Goal: Ask a question

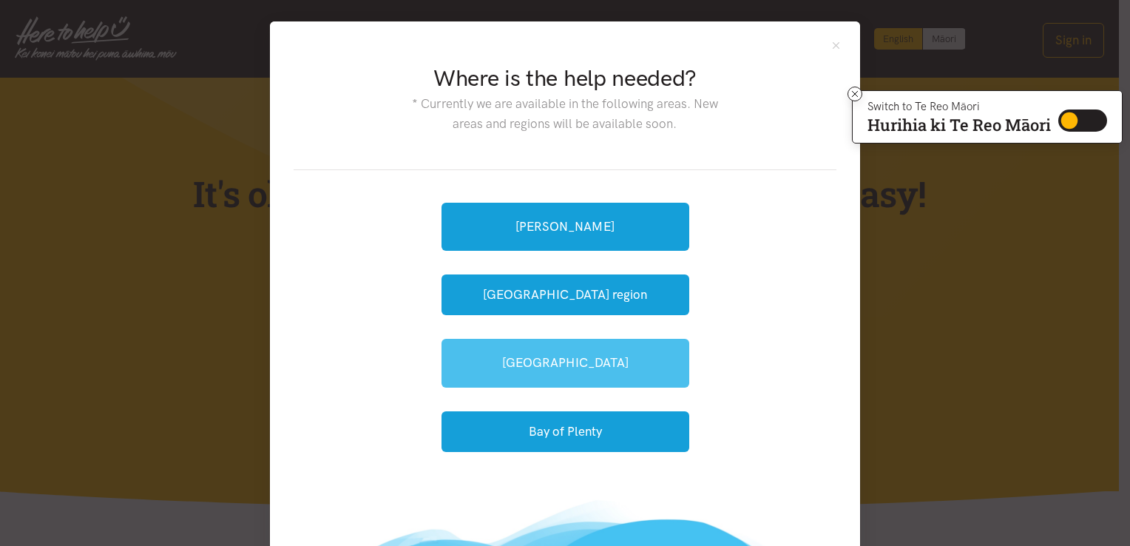
click at [571, 364] on link "[GEOGRAPHIC_DATA]" at bounding box center [565, 363] width 248 height 48
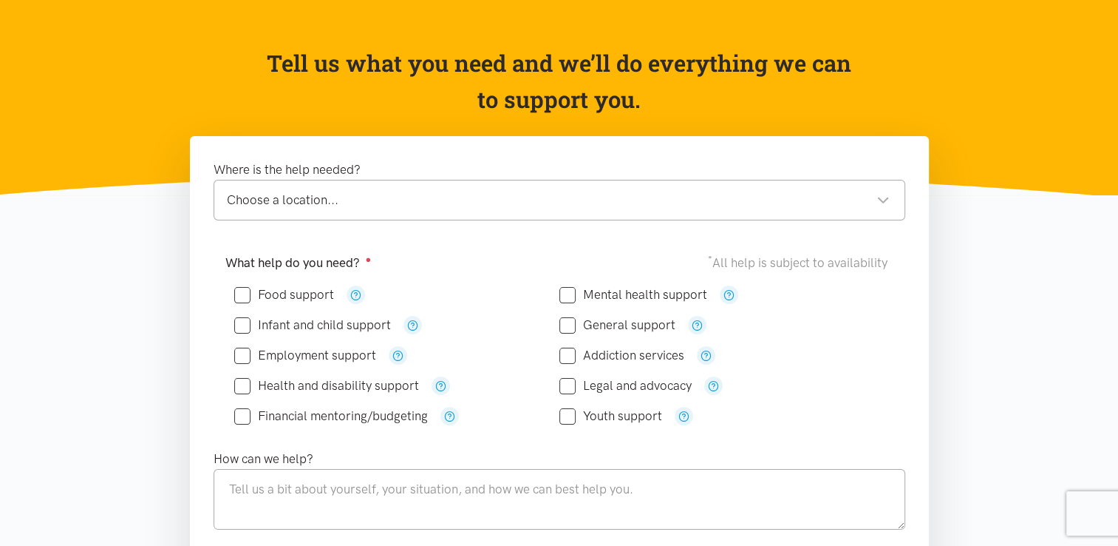
scroll to position [148, 0]
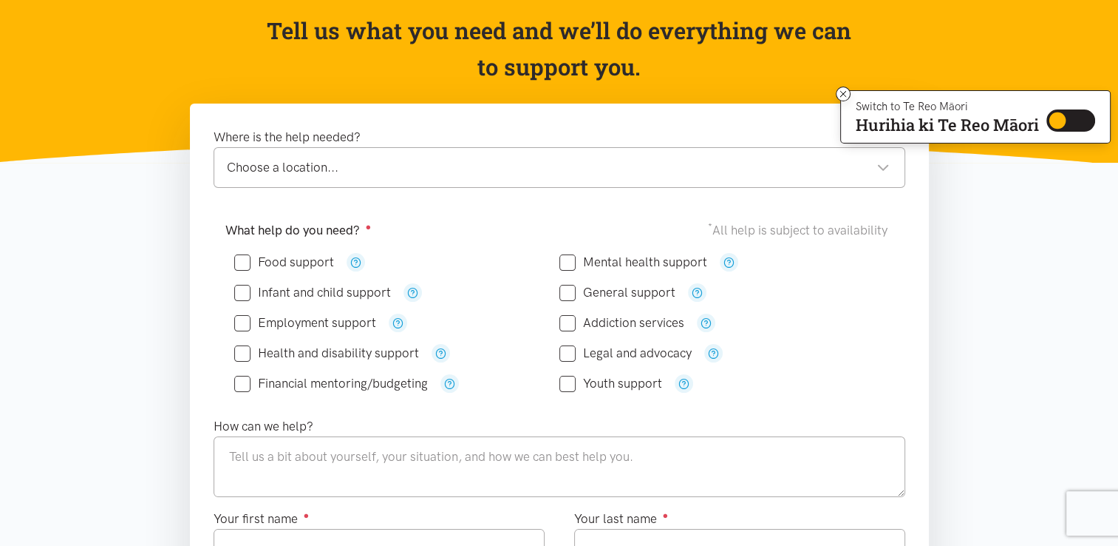
click at [242, 264] on input "Food support" at bounding box center [284, 262] width 100 height 13
click at [526, 170] on div "Choose a location..." at bounding box center [558, 167] width 663 height 20
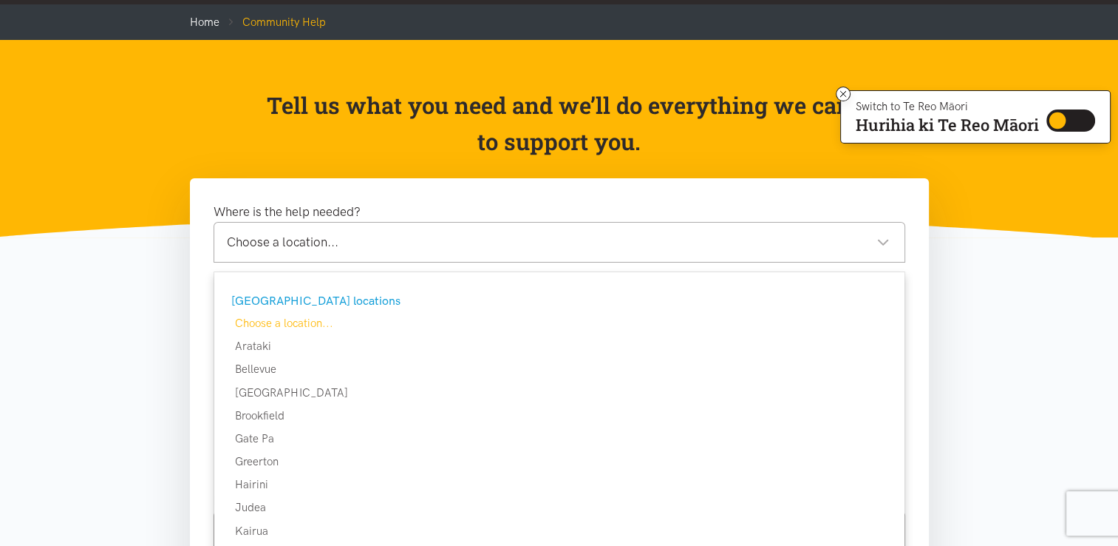
scroll to position [0, 0]
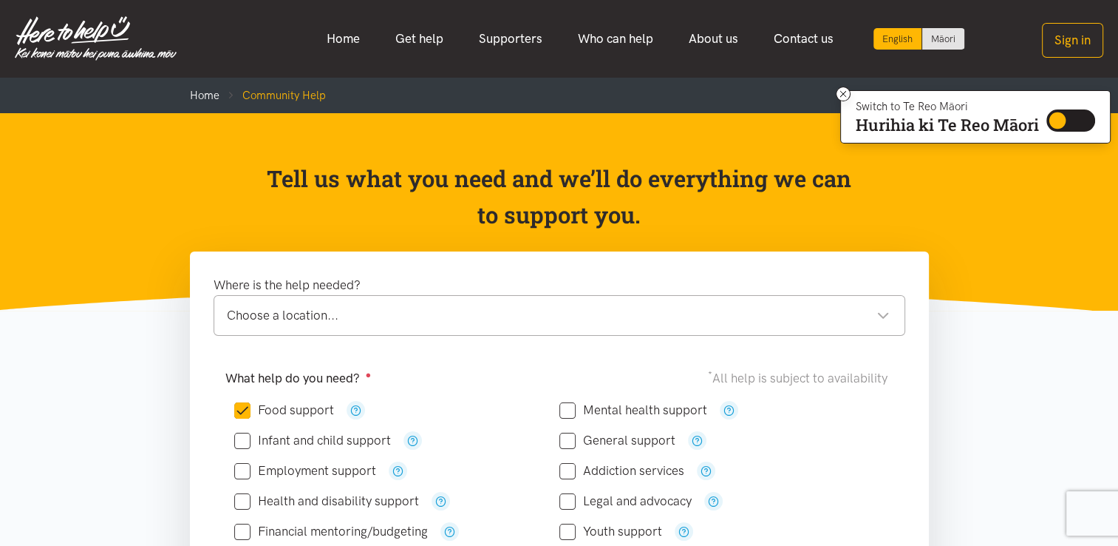
click at [624, 211] on p "Tell us what you need and we’ll do everything we can to support you." at bounding box center [559, 196] width 588 height 73
click at [248, 406] on input "Food support" at bounding box center [284, 410] width 100 height 13
checkbox input "false"
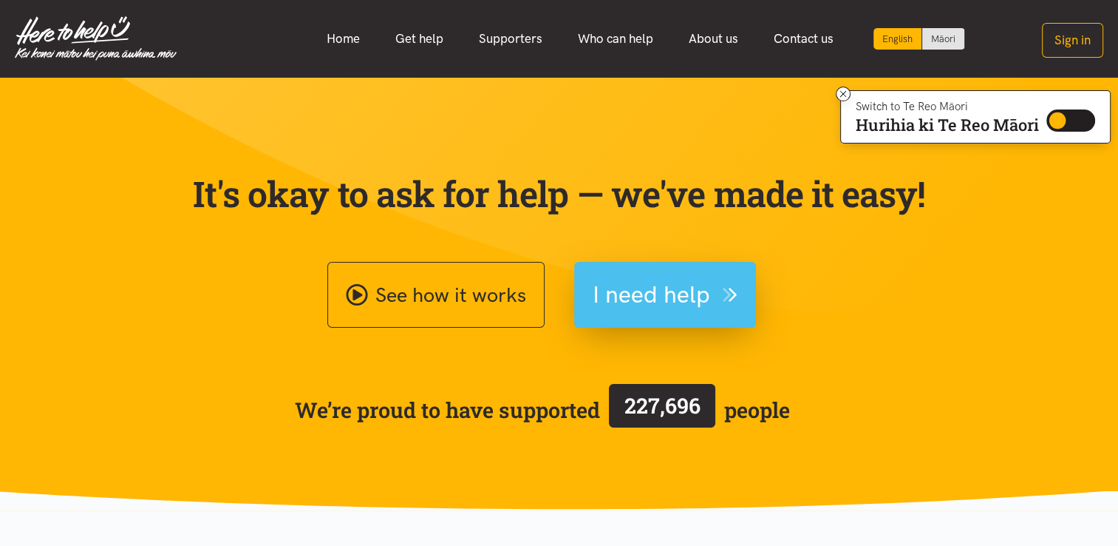
click at [659, 294] on span "I need help" at bounding box center [652, 295] width 118 height 38
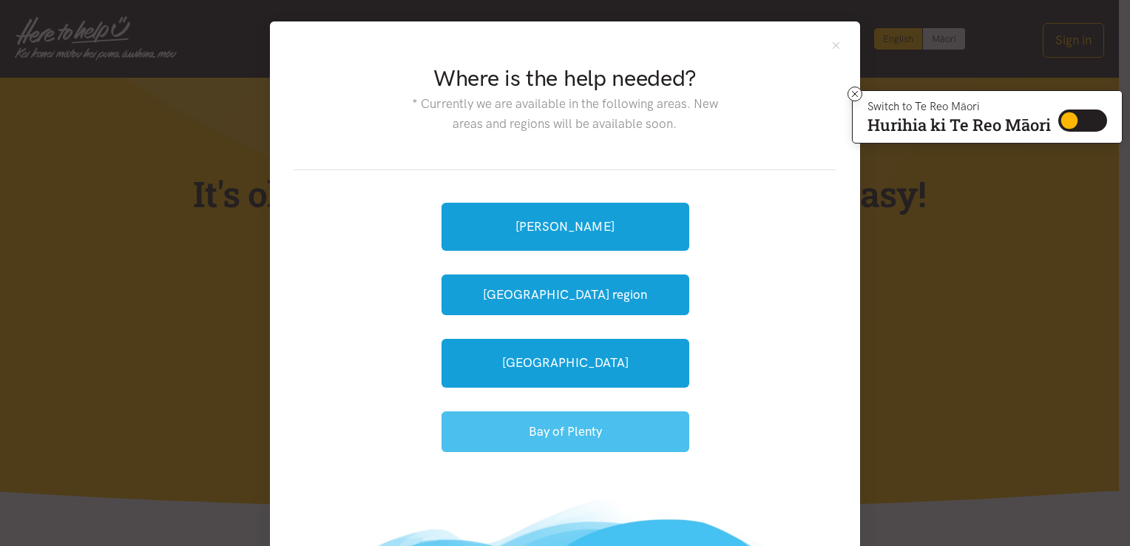
click at [565, 433] on button "Bay of Plenty" at bounding box center [565, 431] width 248 height 41
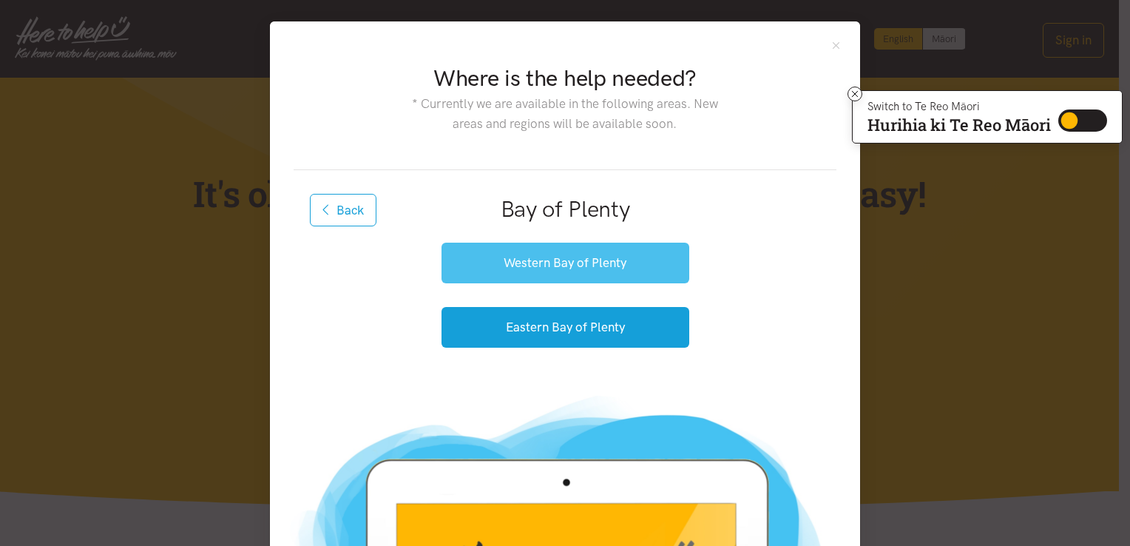
click at [575, 262] on button "Western Bay of Plenty" at bounding box center [565, 262] width 248 height 41
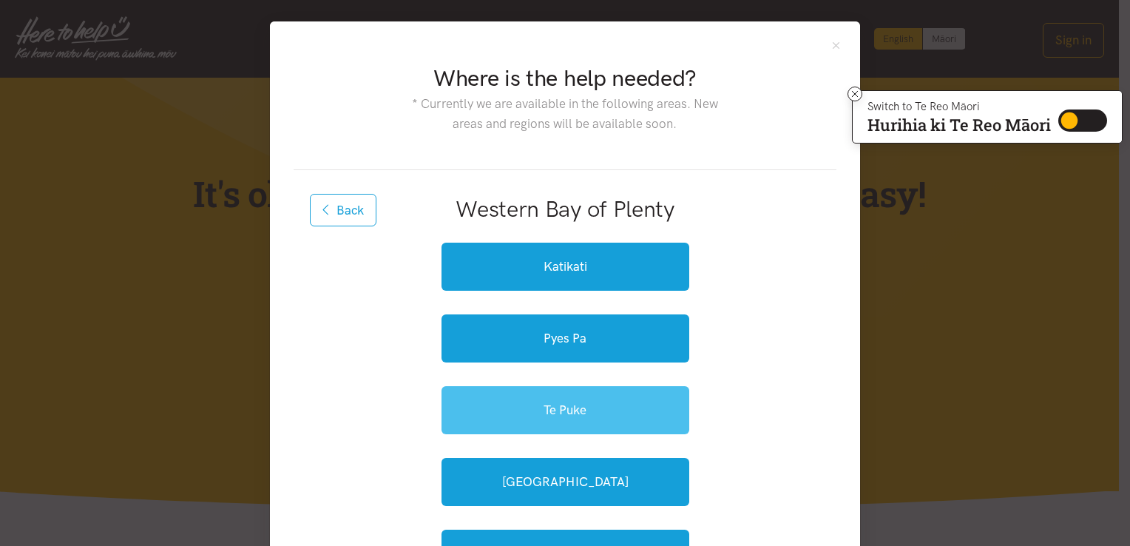
click at [591, 401] on link "Te Puke" at bounding box center [565, 410] width 248 height 48
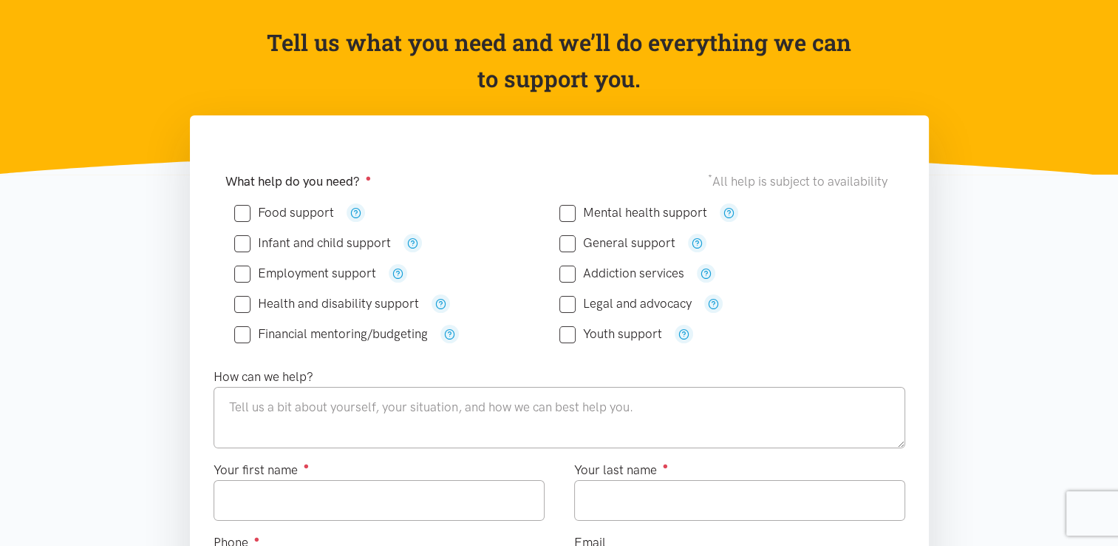
scroll to position [148, 0]
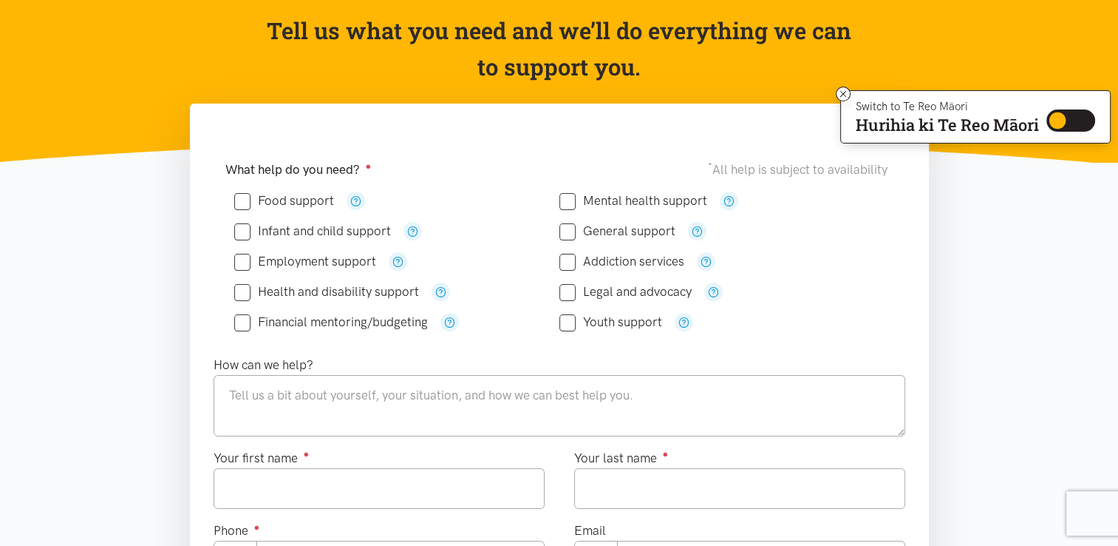
click at [243, 200] on input "Food support" at bounding box center [284, 200] width 100 height 13
checkbox input "true"
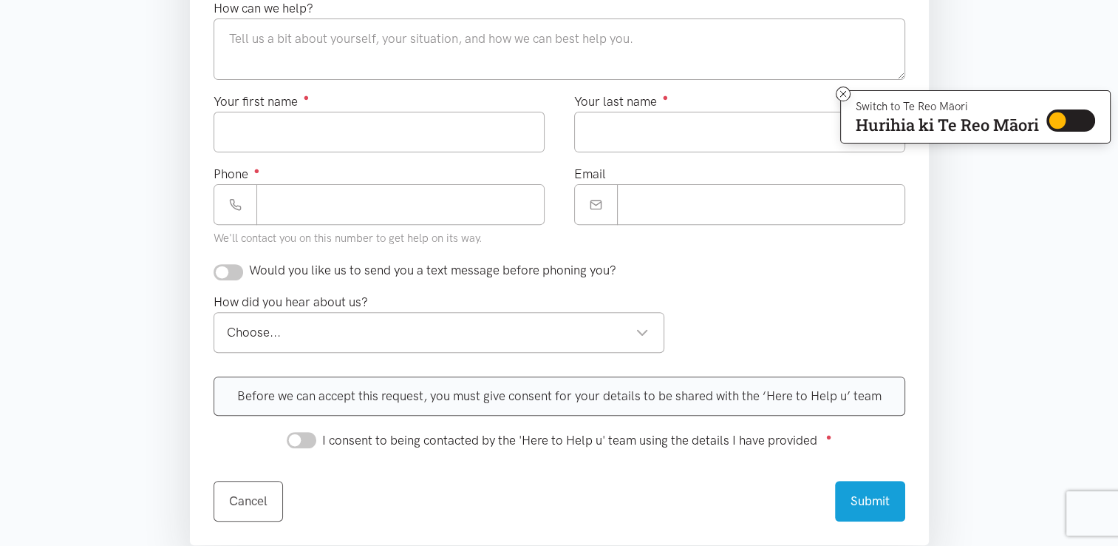
scroll to position [517, 0]
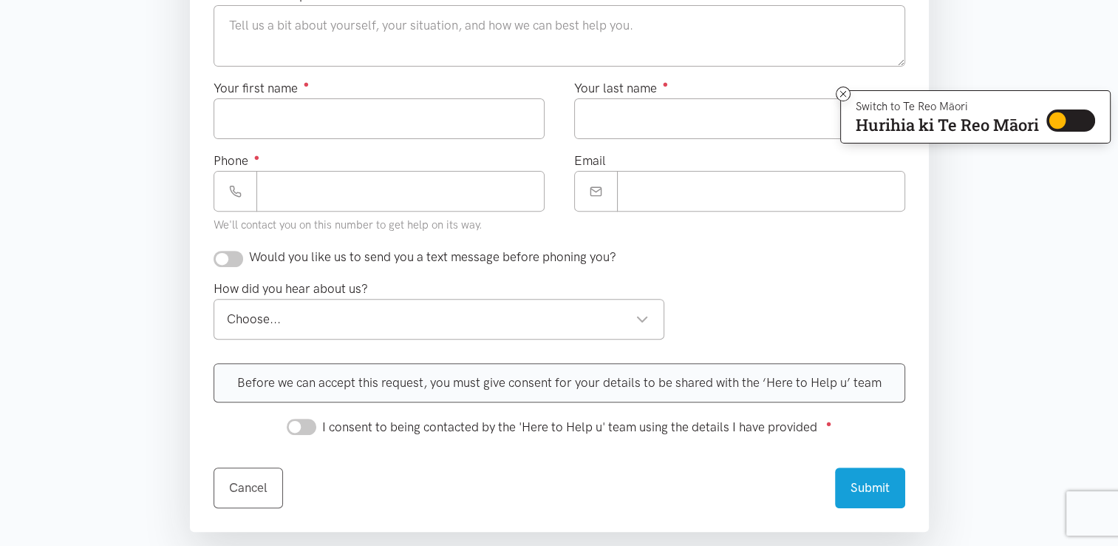
click at [639, 319] on div "Choose..." at bounding box center [438, 319] width 423 height 20
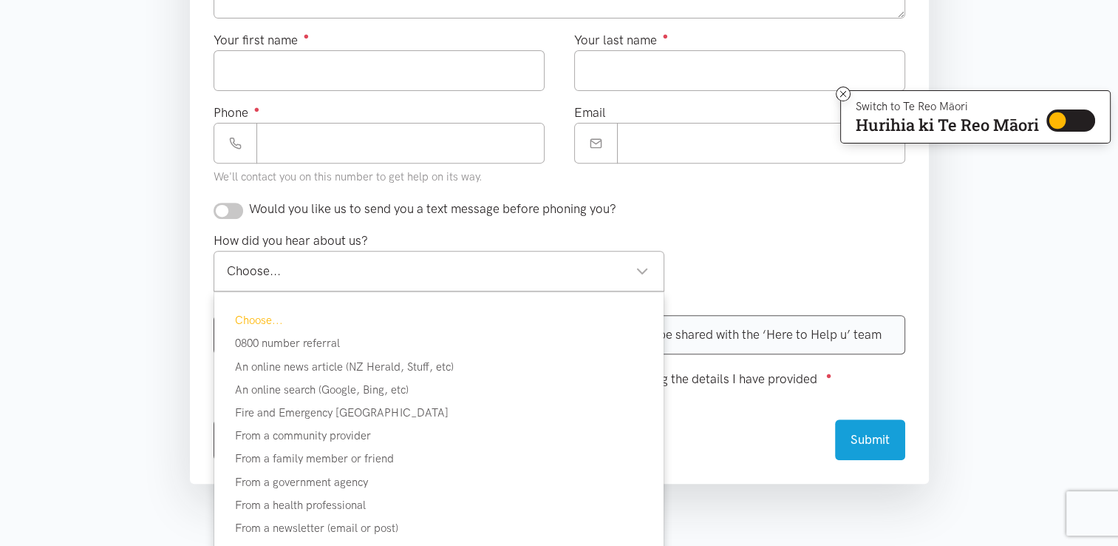
scroll to position [591, 0]
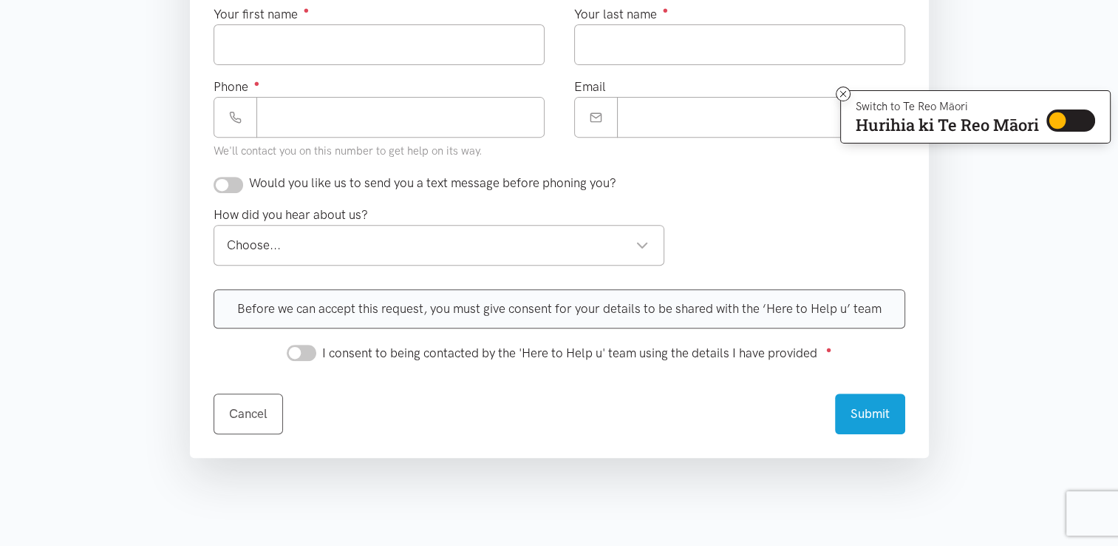
click at [736, 228] on div "How did you hear about us? Choose... Choose... Choose... 0800 number referral A…" at bounding box center [559, 241] width 721 height 72
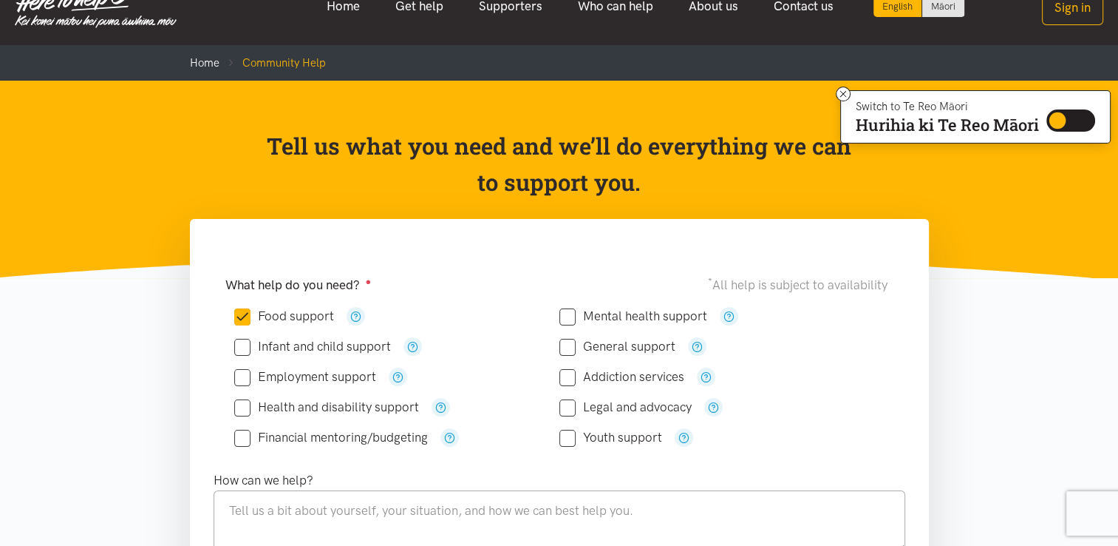
scroll to position [0, 0]
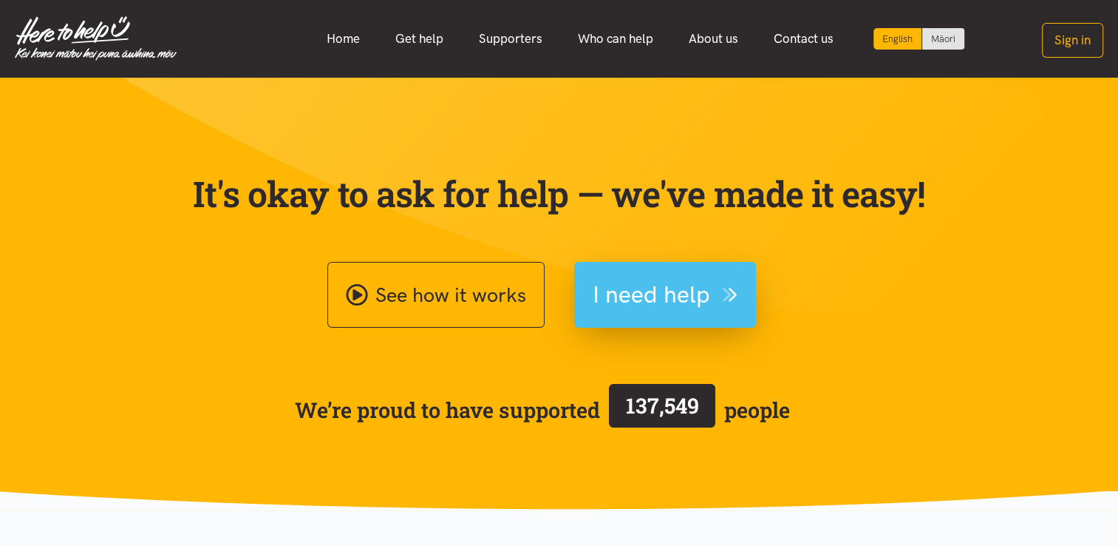
click at [652, 286] on span "I need help" at bounding box center [652, 295] width 118 height 38
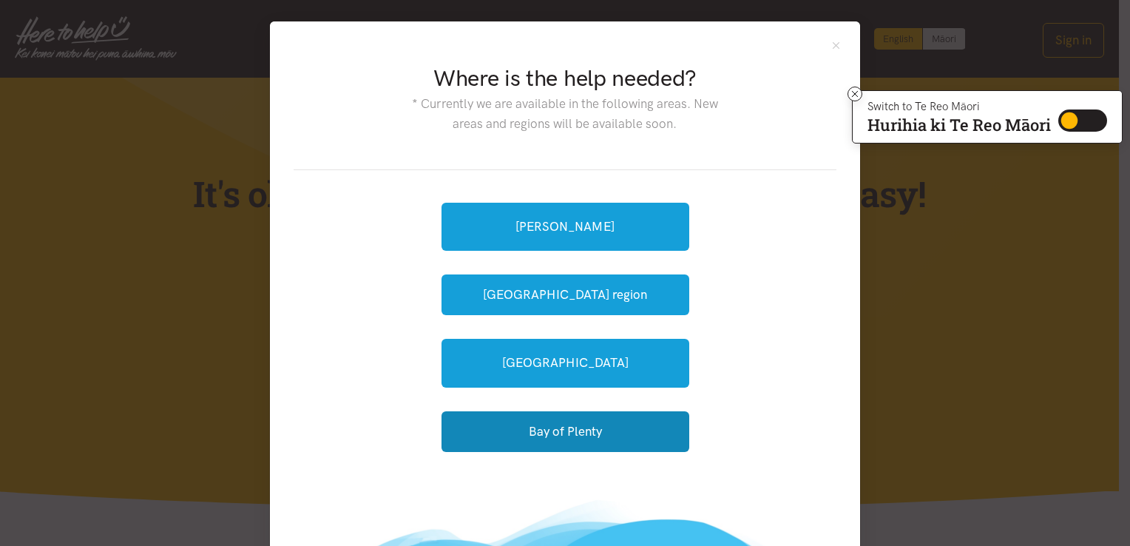
click at [557, 437] on button "Bay of Plenty" at bounding box center [565, 431] width 248 height 41
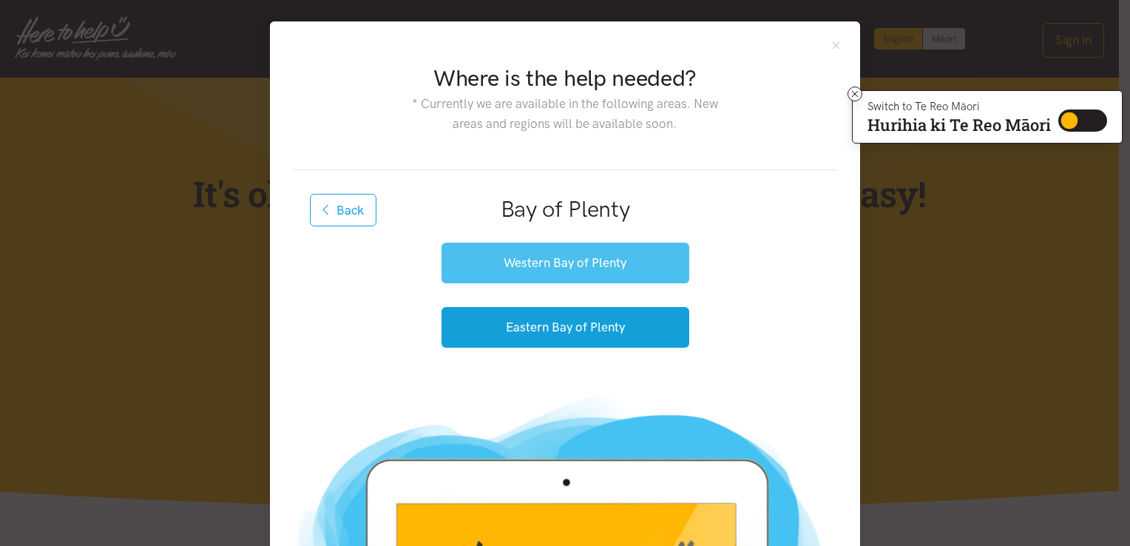
click at [515, 259] on button "Western Bay of Plenty" at bounding box center [565, 262] width 248 height 41
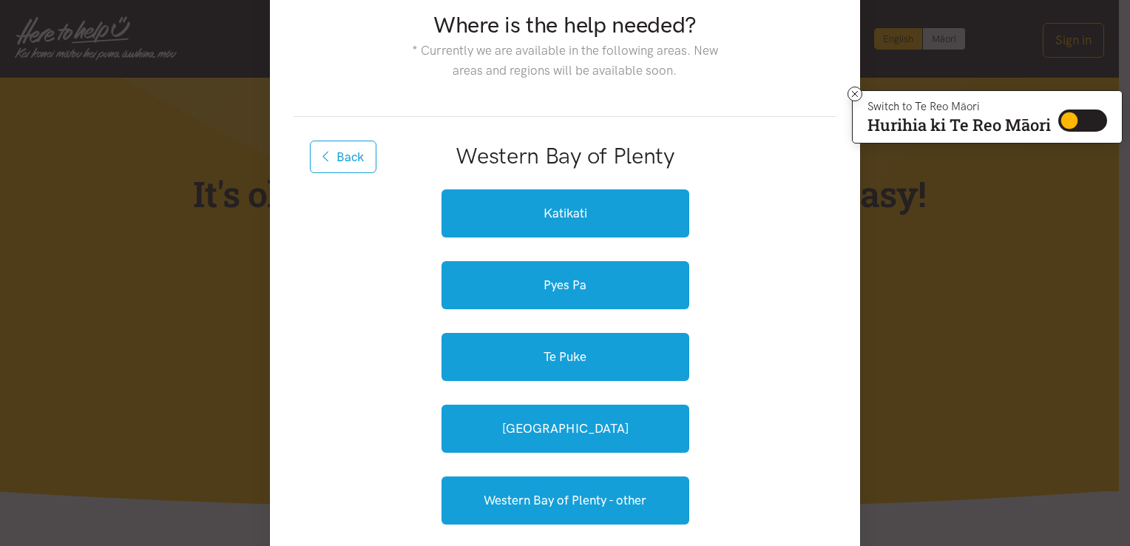
scroll to position [148, 0]
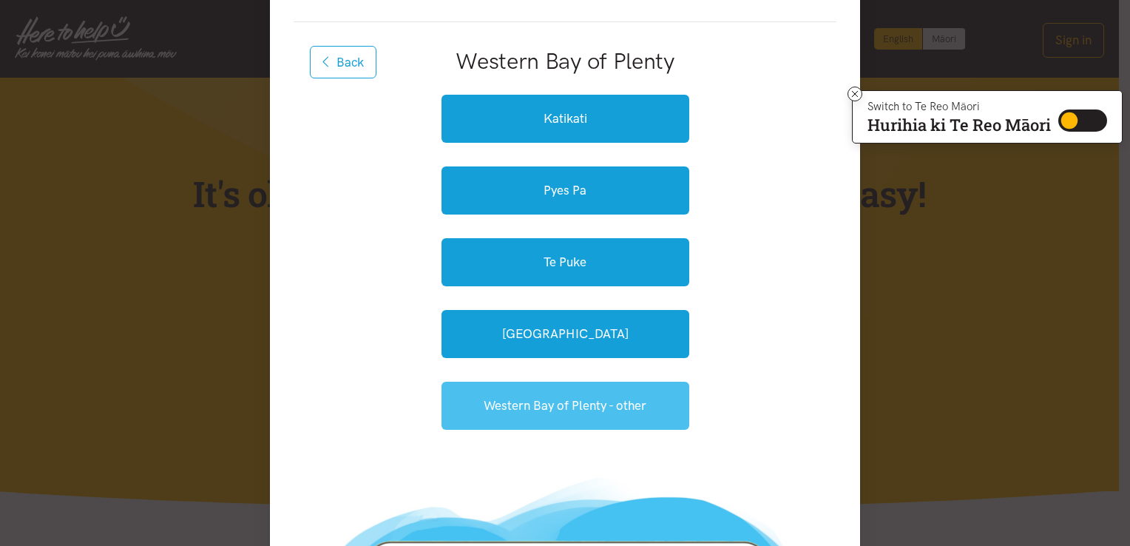
click at [611, 409] on link "Western Bay of Plenty - other" at bounding box center [565, 405] width 248 height 48
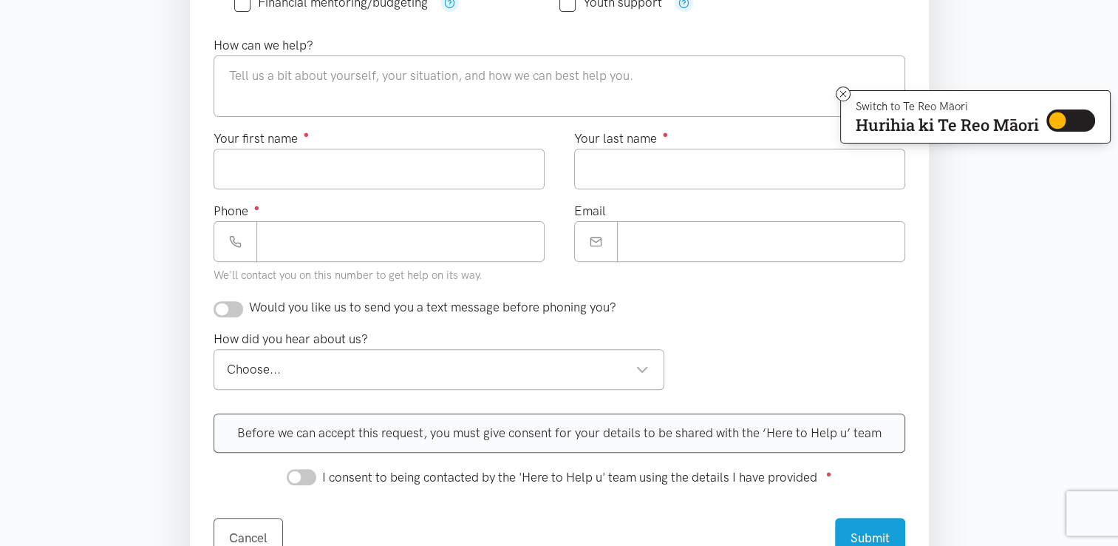
scroll to position [517, 0]
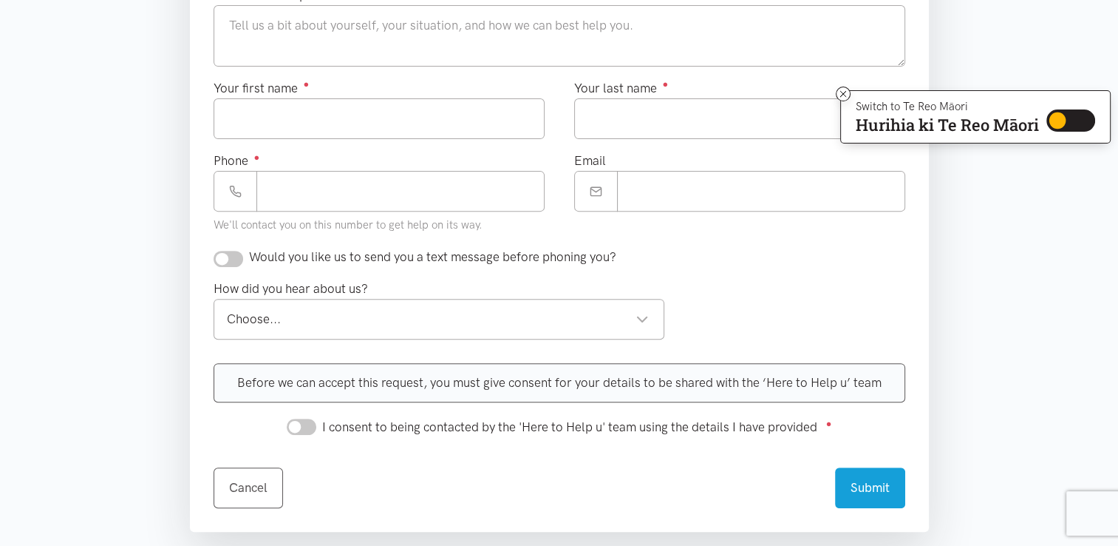
click at [556, 316] on div "Choose..." at bounding box center [438, 319] width 423 height 20
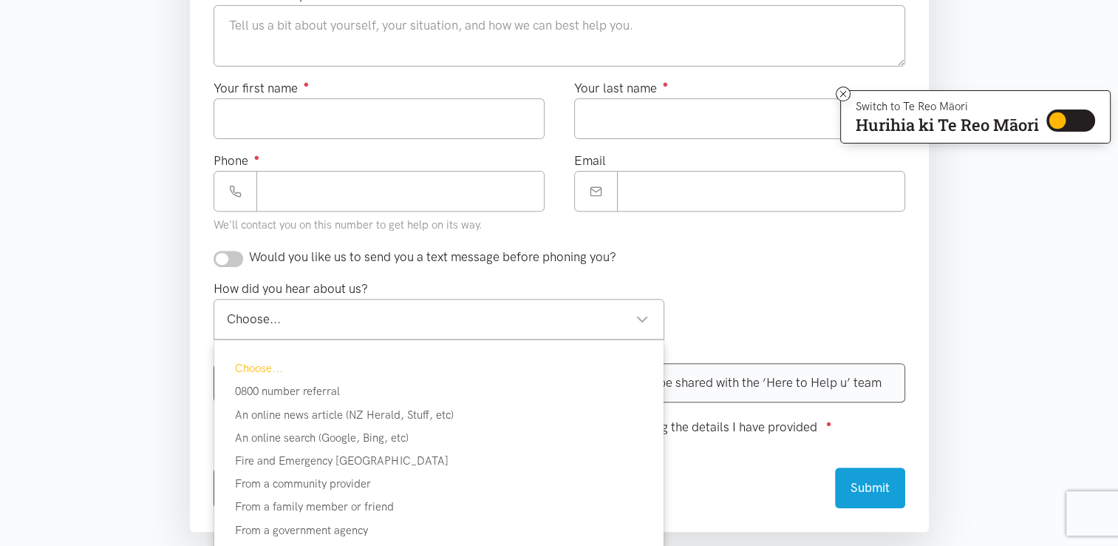
drag, startPoint x: 843, startPoint y: 287, endPoint x: 745, endPoint y: 195, distance: 133.9
click at [842, 282] on div "How did you hear about us? Choose... Choose... Choose... 0800 number referral A…" at bounding box center [559, 315] width 721 height 72
